Goal: Check status: Check status

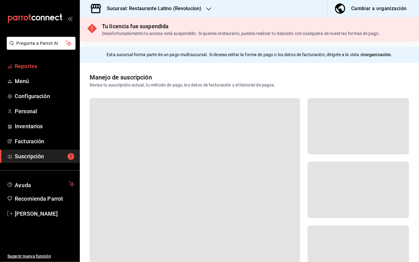
click at [21, 64] on span "Reportes" at bounding box center [45, 66] width 60 height 8
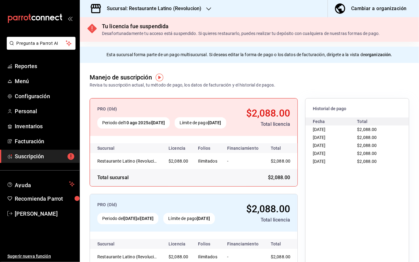
scroll to position [0, 5]
click at [21, 155] on span "Suscripción" at bounding box center [45, 156] width 60 height 8
click at [77, 154] on link "Suscripción" at bounding box center [40, 156] width 80 height 13
click at [69, 154] on icon "mailbox folders" at bounding box center [71, 156] width 7 height 7
click at [21, 63] on span "Reportes" at bounding box center [45, 66] width 60 height 8
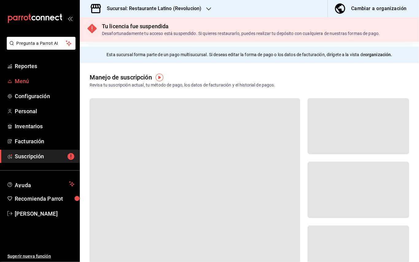
click at [21, 79] on span "Menú" at bounding box center [45, 81] width 60 height 8
click at [27, 87] on link "Menú" at bounding box center [40, 81] width 80 height 13
click at [203, 12] on div "Sucursal: Restaurante Latino (Revolucion)" at bounding box center [149, 8] width 129 height 17
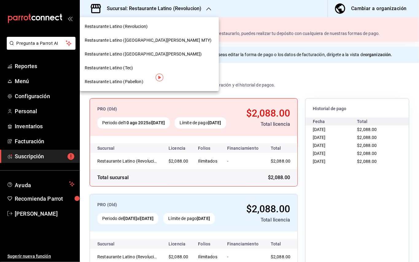
click at [132, 42] on span "Restaurante Latino ([GEOGRAPHIC_DATA][PERSON_NAME] MTY)" at bounding box center [148, 40] width 127 height 6
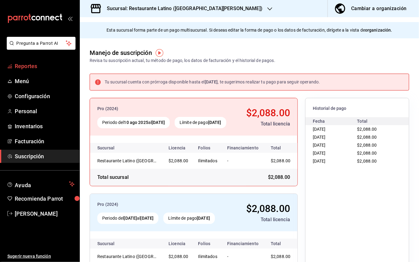
click at [37, 70] on link "Reportes" at bounding box center [40, 66] width 80 height 13
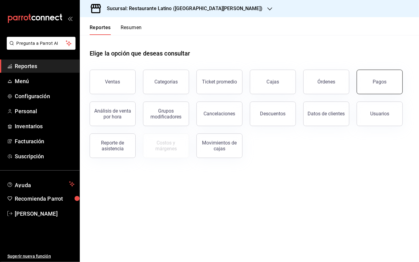
click at [373, 78] on button "Pagos" at bounding box center [380, 82] width 46 height 25
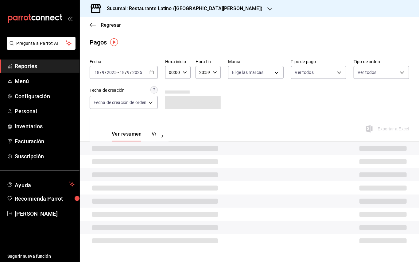
click at [153, 74] on div "[DATE] [DATE] - [DATE] [DATE]" at bounding box center [124, 72] width 68 height 13
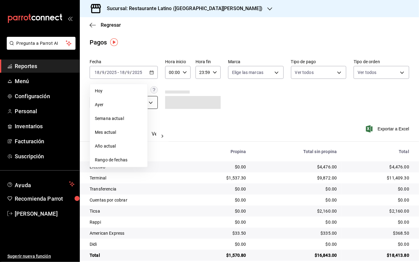
drag, startPoint x: 126, startPoint y: 106, endPoint x: 132, endPoint y: 103, distance: 5.9
click at [126, 106] on span "Ayer" at bounding box center [119, 105] width 48 height 6
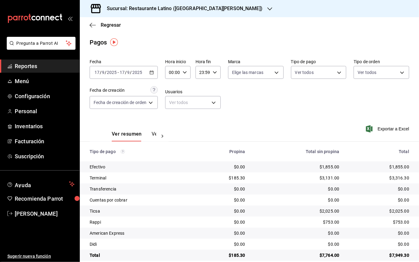
click at [197, 12] on h3 "Sucursal: Restaurante Latino ([GEOGRAPHIC_DATA][PERSON_NAME])" at bounding box center [182, 8] width 161 height 7
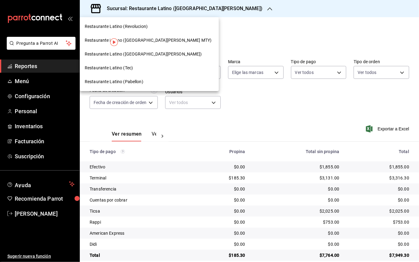
click at [136, 78] on div "Restaurante Latino (Pabellon)" at bounding box center [149, 82] width 139 height 14
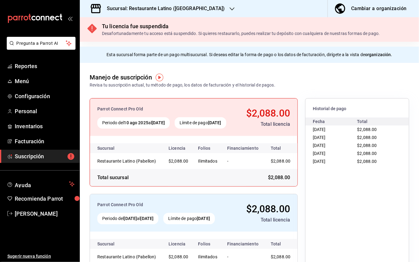
click at [195, 10] on h3 "Sucursal: Restaurante Latino ([GEOGRAPHIC_DATA])" at bounding box center [163, 8] width 123 height 7
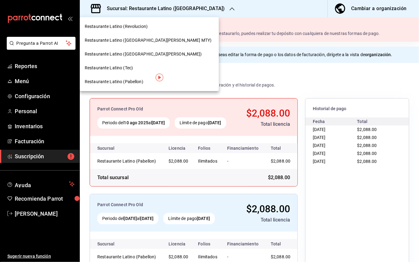
click at [137, 54] on span "Restaurante Latino ([GEOGRAPHIC_DATA][PERSON_NAME])" at bounding box center [143, 54] width 117 height 6
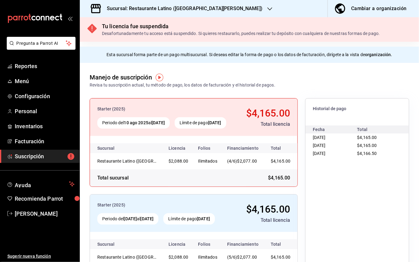
click at [176, 10] on h3 "Sucursal: Restaurante Latino ([GEOGRAPHIC_DATA][PERSON_NAME])" at bounding box center [182, 8] width 161 height 7
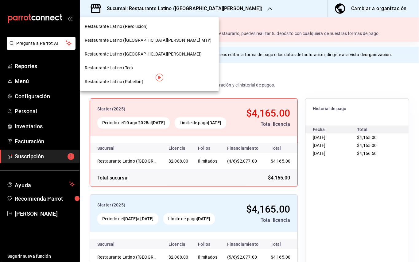
click at [128, 27] on span "Restaurante Latino (Revolucion)" at bounding box center [116, 26] width 63 height 6
